Goal: Check status: Check status

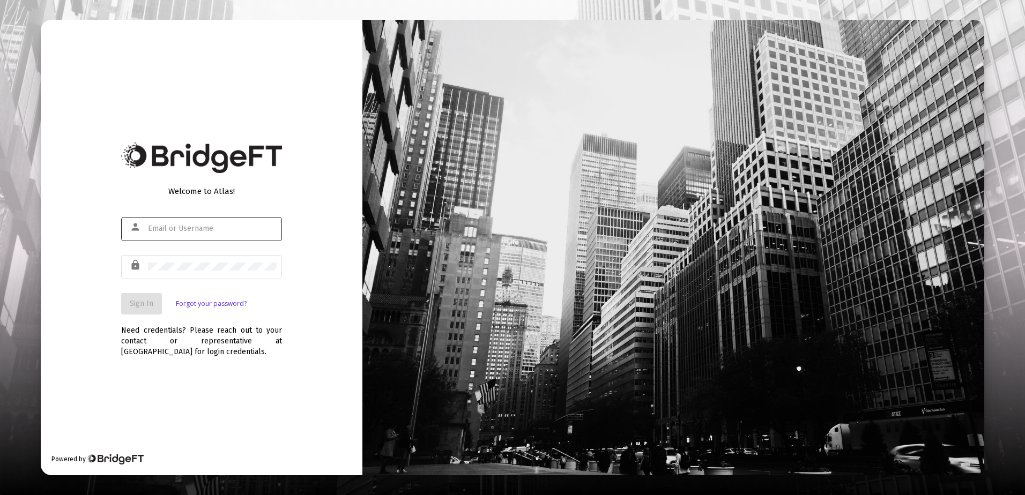
click at [171, 222] on div at bounding box center [212, 229] width 129 height 26
paste input "[PERSON_NAME][EMAIL_ADDRESS][DOMAIN_NAME]"
type input "[PERSON_NAME][EMAIL_ADDRESS][DOMAIN_NAME]"
click at [179, 272] on div at bounding box center [212, 267] width 129 height 26
click at [146, 309] on button "Sign In" at bounding box center [141, 303] width 41 height 21
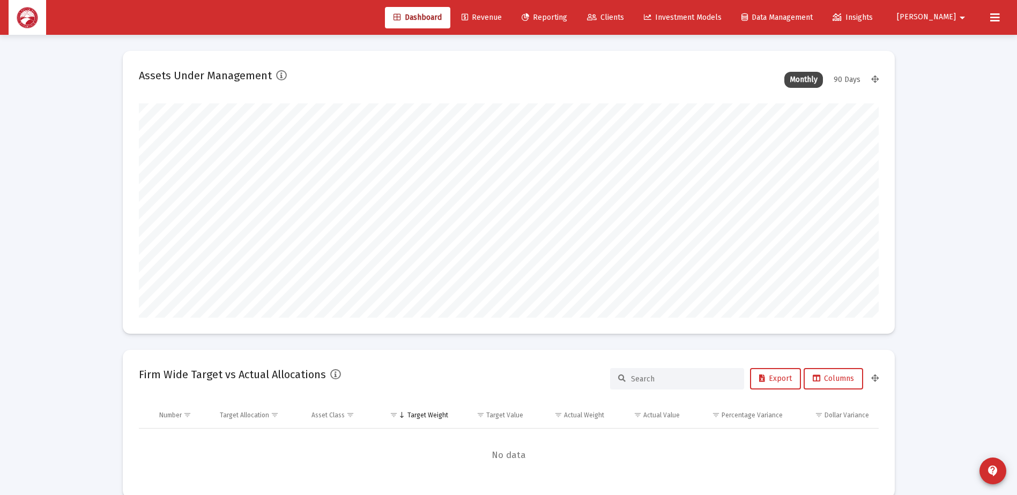
scroll to position [214, 398]
click at [624, 15] on span "Clients" at bounding box center [605, 17] width 37 height 9
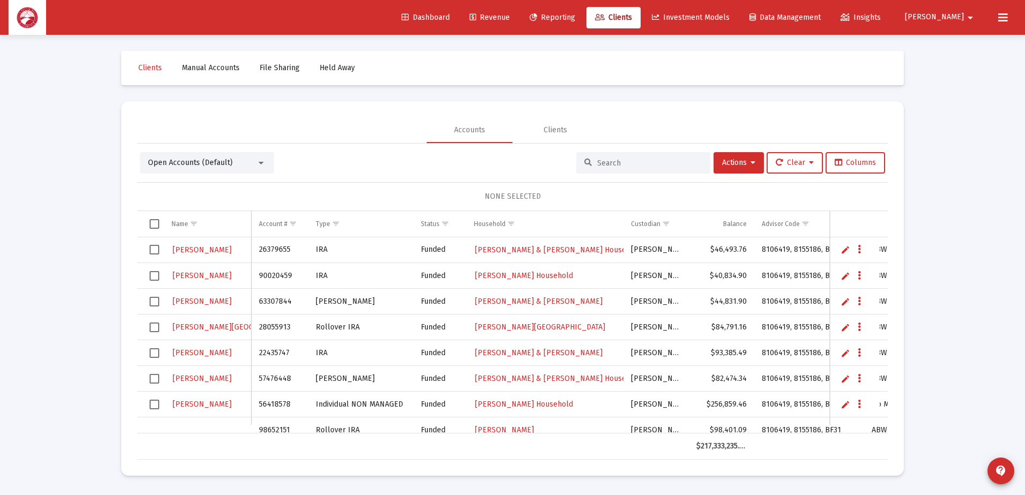
click at [606, 160] on input at bounding box center [649, 163] width 105 height 9
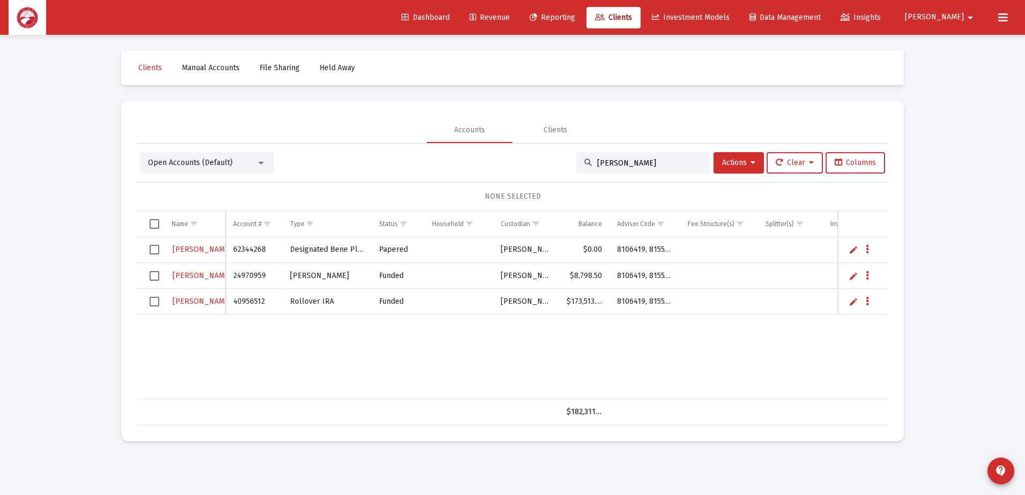
type input "[PERSON_NAME]"
click at [232, 300] on span "[PERSON_NAME]" at bounding box center [261, 301] width 59 height 9
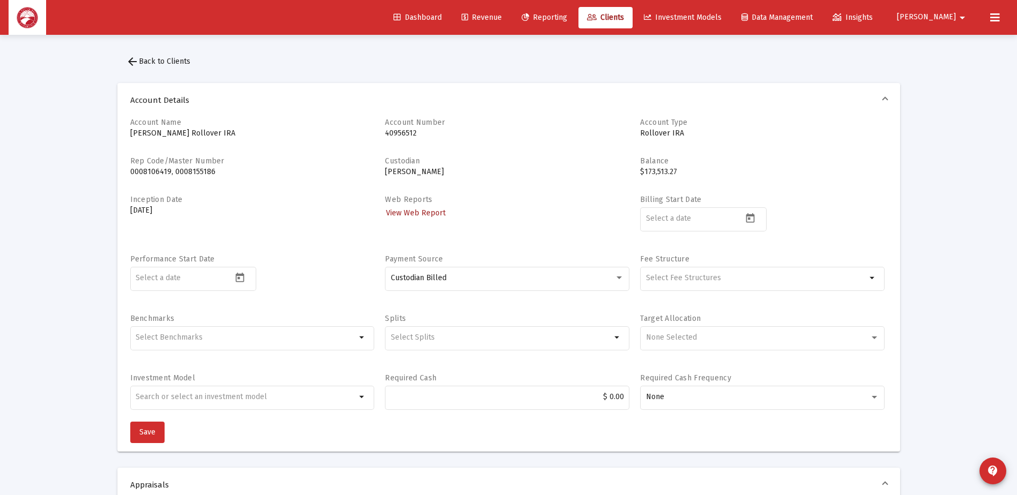
click at [416, 212] on span "View Web Report" at bounding box center [416, 213] width 60 height 9
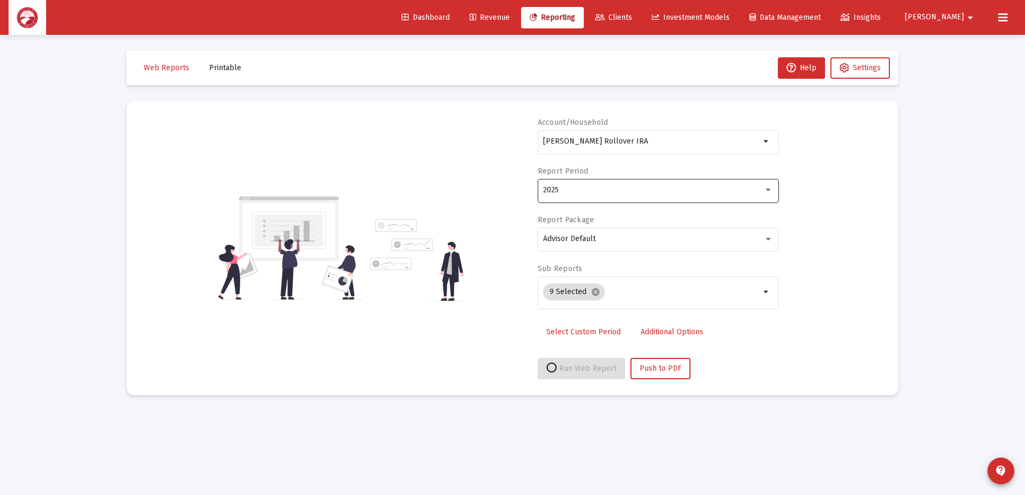
select select "View all"
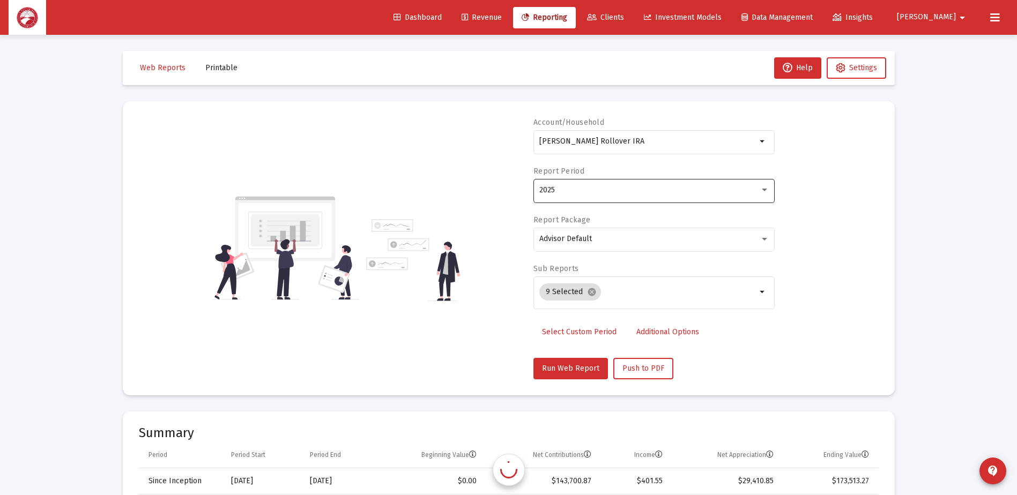
click at [589, 194] on div "2025" at bounding box center [649, 190] width 220 height 9
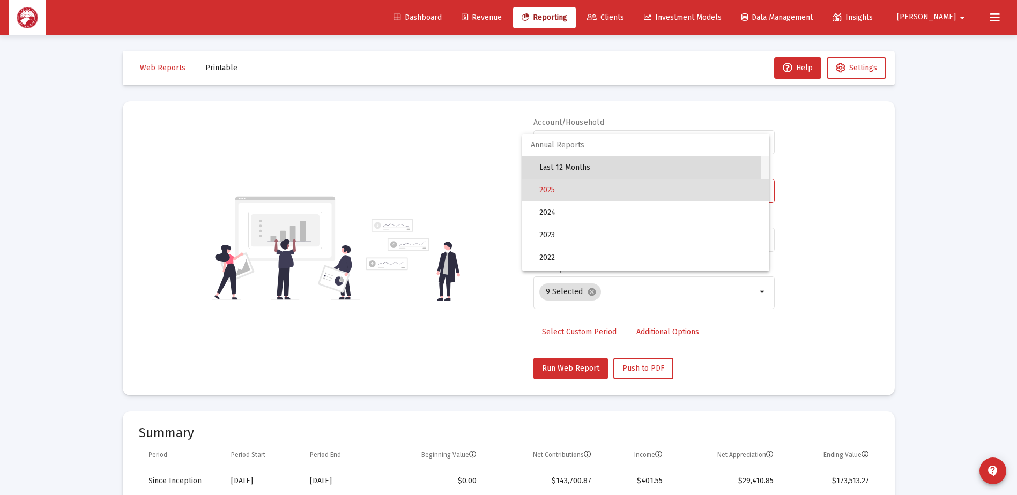
click at [588, 167] on span "Last 12 Months" at bounding box center [649, 168] width 221 height 23
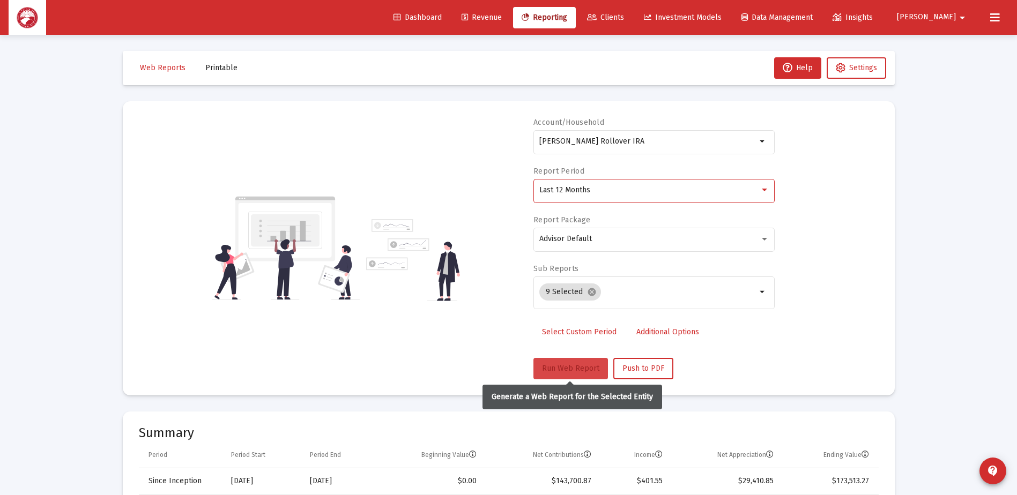
click at [560, 366] on span "Run Web Report" at bounding box center [570, 368] width 57 height 9
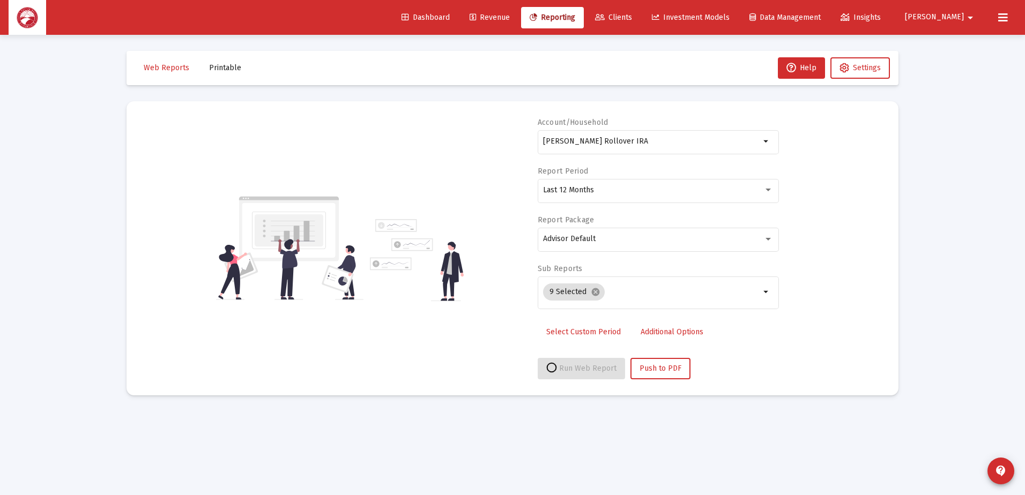
select select "View all"
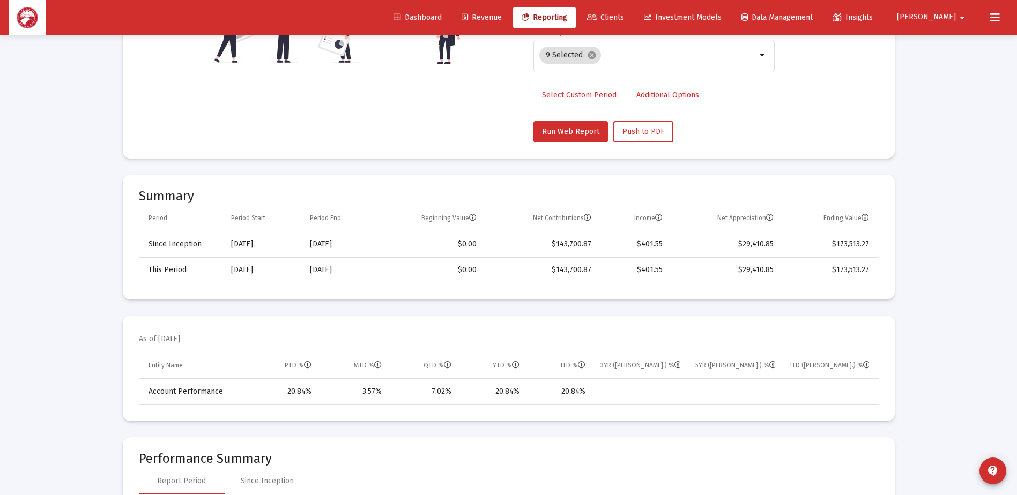
scroll to position [214, 0]
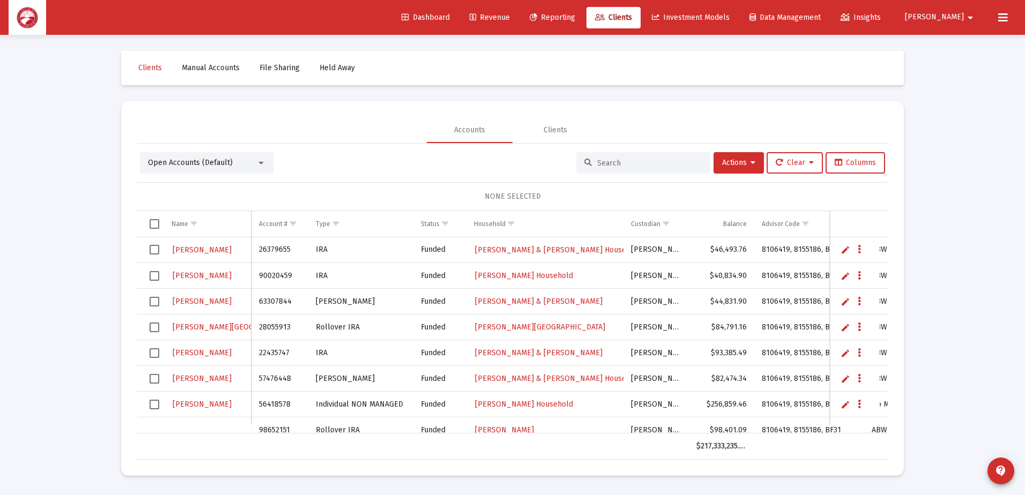
click at [598, 159] on input at bounding box center [649, 163] width 105 height 9
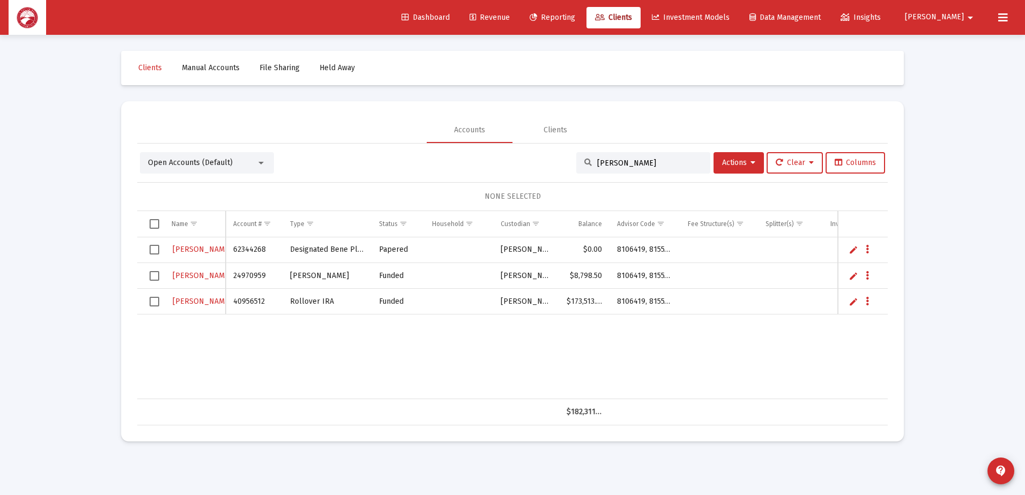
type input "[PERSON_NAME]"
click at [232, 275] on span "[PERSON_NAME]" at bounding box center [261, 275] width 59 height 9
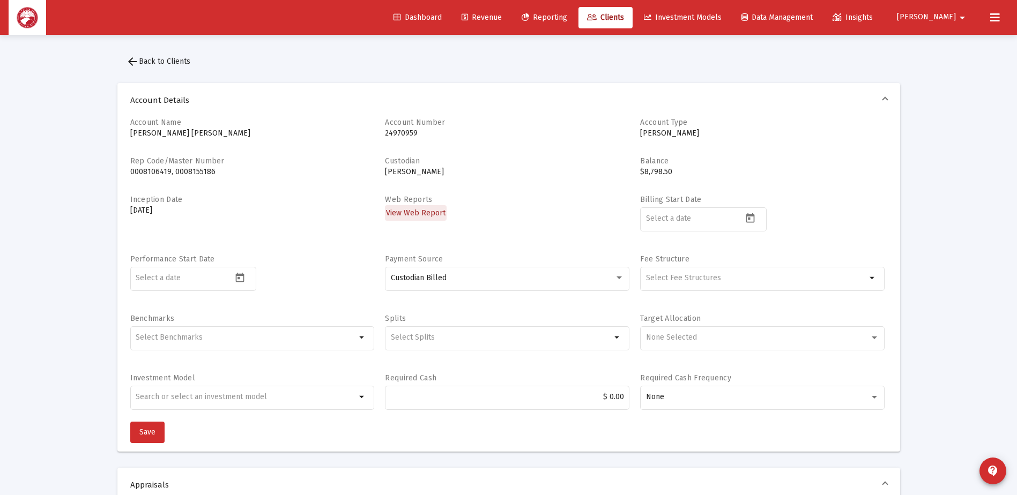
click at [424, 211] on span "View Web Report" at bounding box center [416, 213] width 60 height 9
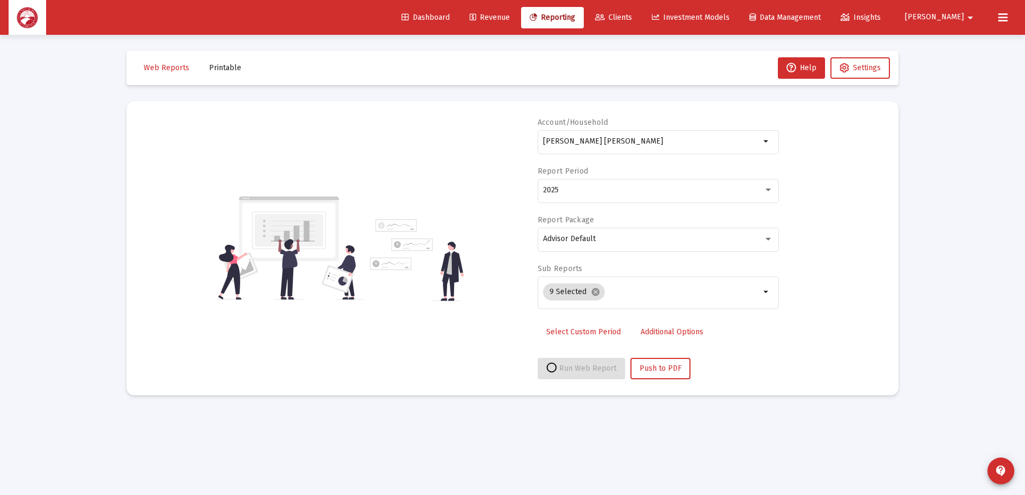
select select "View all"
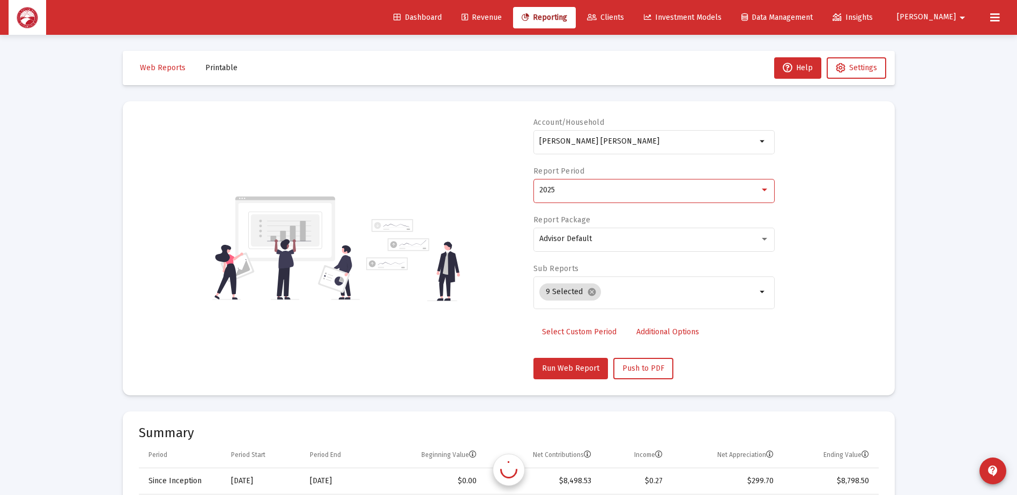
click at [610, 193] on div "2025" at bounding box center [649, 190] width 220 height 9
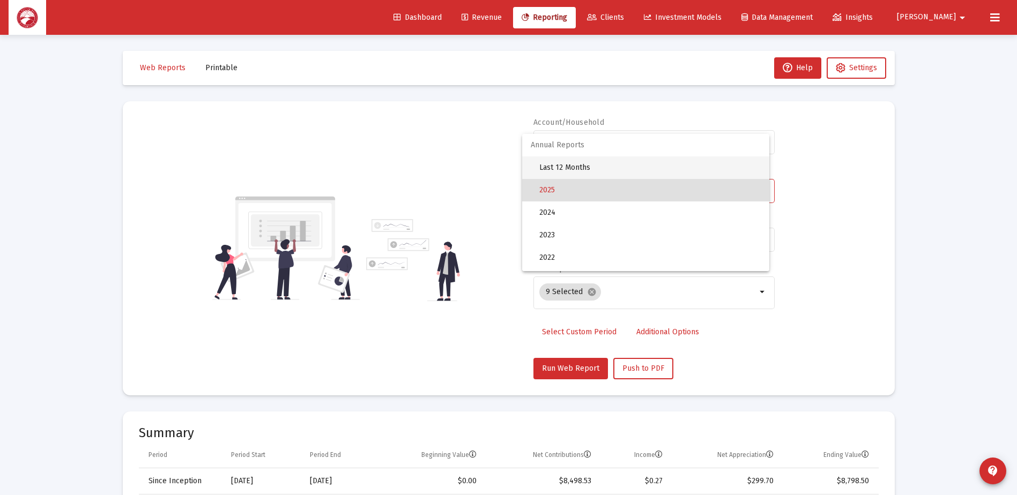
click at [590, 168] on span "Last 12 Months" at bounding box center [649, 168] width 221 height 23
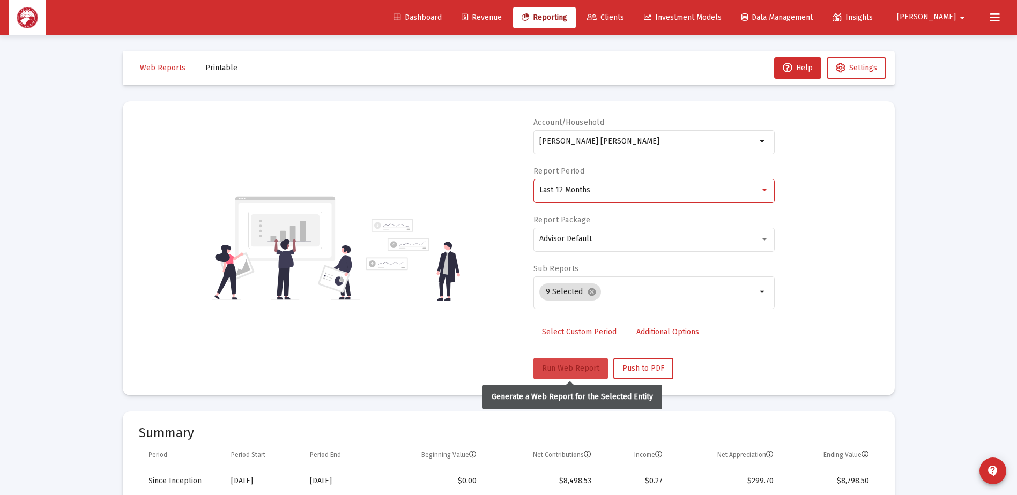
click at [559, 370] on span "Run Web Report" at bounding box center [570, 368] width 57 height 9
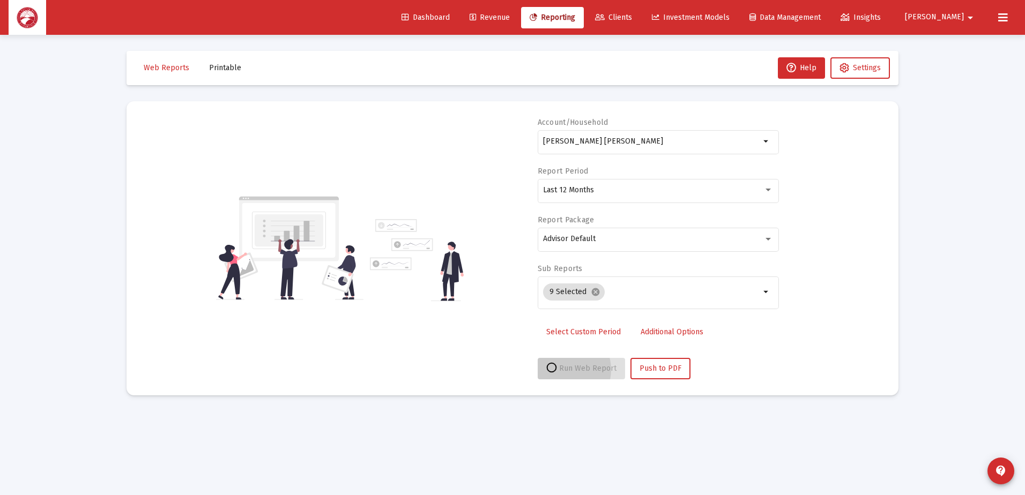
select select "View all"
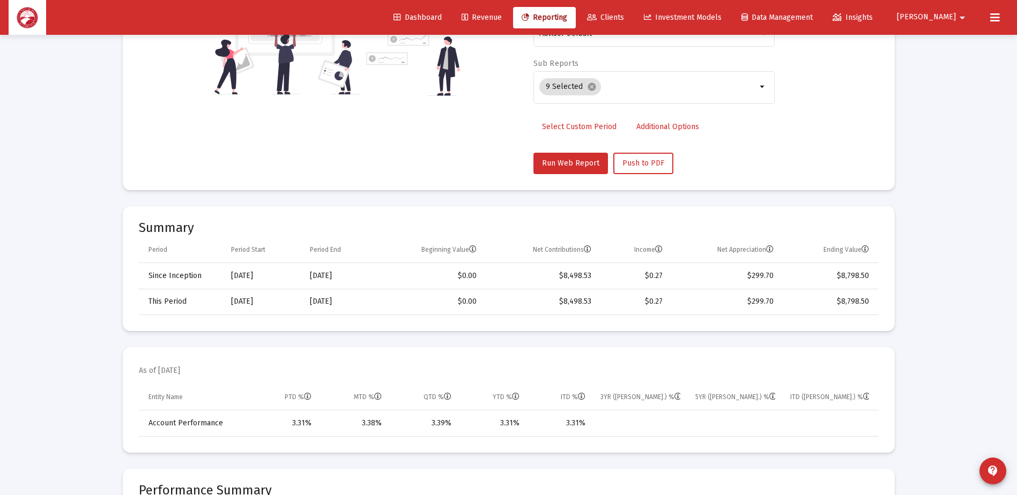
scroll to position [214, 0]
